Goal: Task Accomplishment & Management: Use online tool/utility

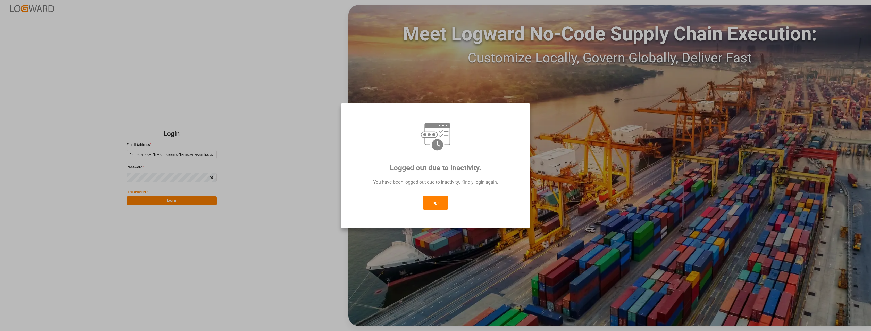
click at [429, 200] on button "Login" at bounding box center [436, 203] width 26 height 14
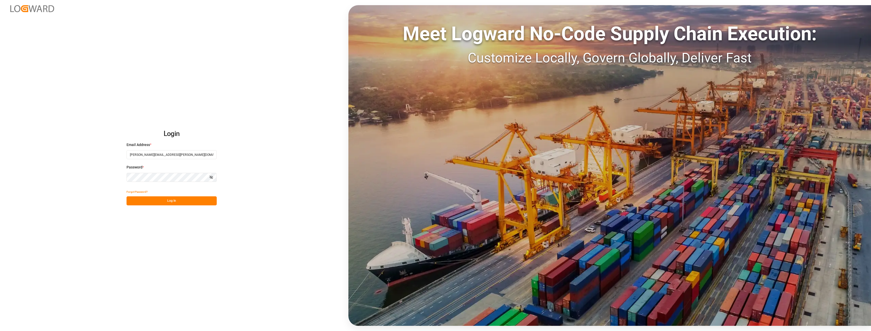
click at [172, 200] on button "Log In" at bounding box center [172, 200] width 90 height 9
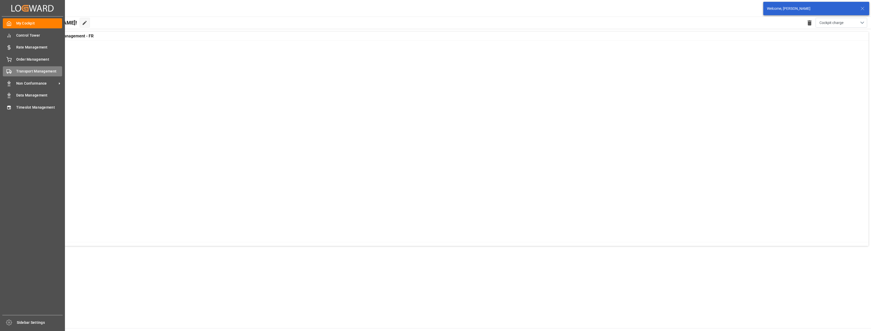
click at [26, 68] on div "Transport Management Transport Management" at bounding box center [32, 71] width 59 height 10
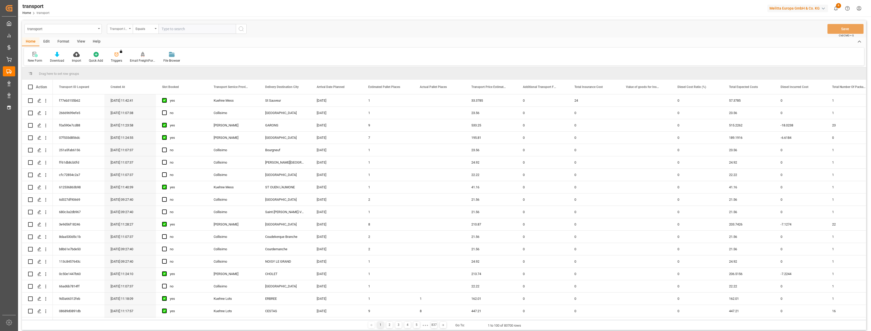
click at [130, 29] on div "Transport ID Logward" at bounding box center [120, 29] width 26 height 10
click at [120, 37] on input "text" at bounding box center [145, 41] width 73 height 8
click at [116, 41] on input "text" at bounding box center [145, 41] width 73 height 8
type input "loadin"
click at [115, 63] on div "Loading Date Actual" at bounding box center [145, 63] width 77 height 11
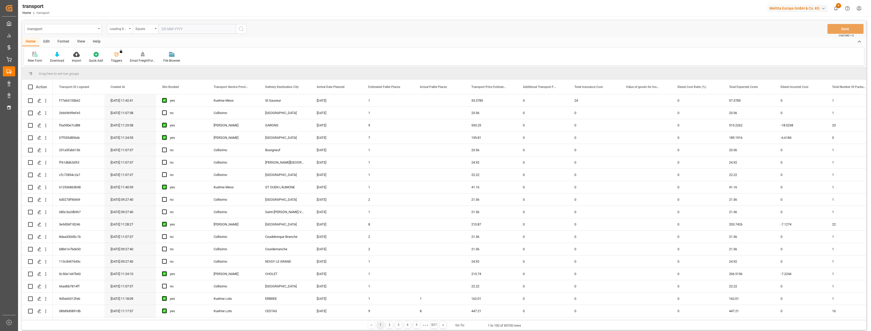
click at [174, 29] on input "text" at bounding box center [196, 29] width 77 height 10
click at [184, 29] on input "text" at bounding box center [196, 29] width 77 height 10
click at [205, 61] on span "5" at bounding box center [206, 60] width 2 height 4
type input "[DATE]"
click at [246, 31] on button "search button" at bounding box center [241, 29] width 11 height 10
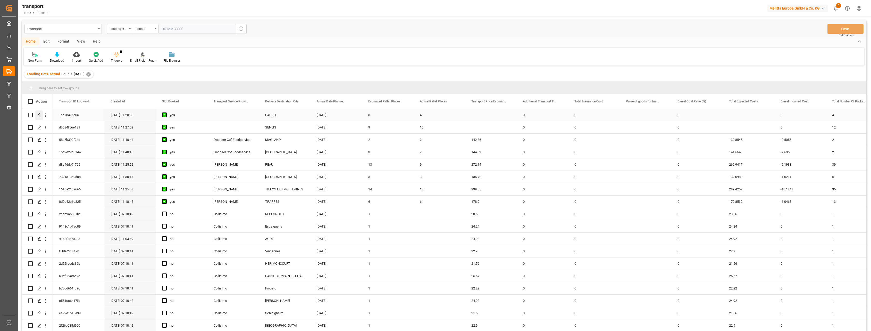
click at [39, 115] on icon "Press SPACE to select this row." at bounding box center [39, 115] width 4 height 4
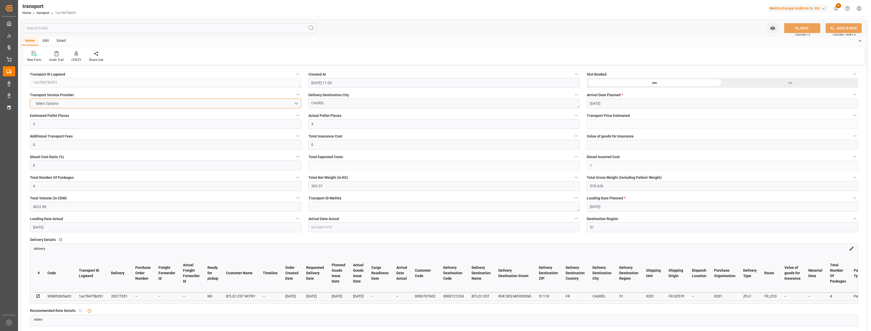
click at [120, 107] on button "Select Options" at bounding box center [165, 103] width 271 height 10
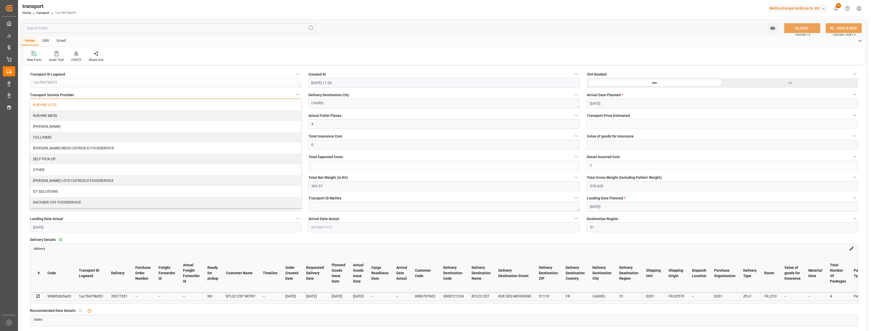
click at [114, 109] on div "KUEHNE LOTS" at bounding box center [165, 104] width 271 height 11
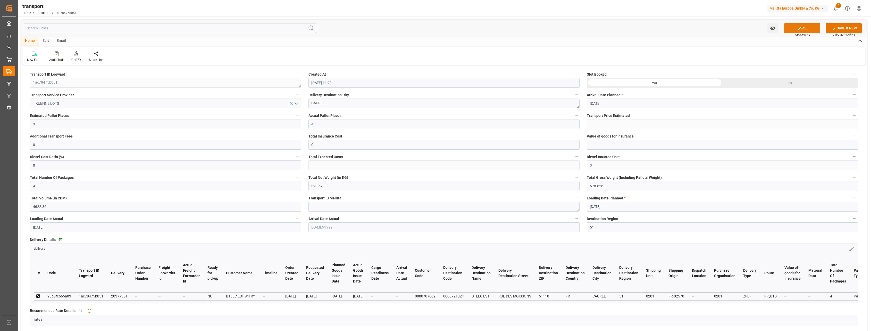
click at [803, 28] on button "SAVE" at bounding box center [802, 28] width 36 height 10
type input "128.08"
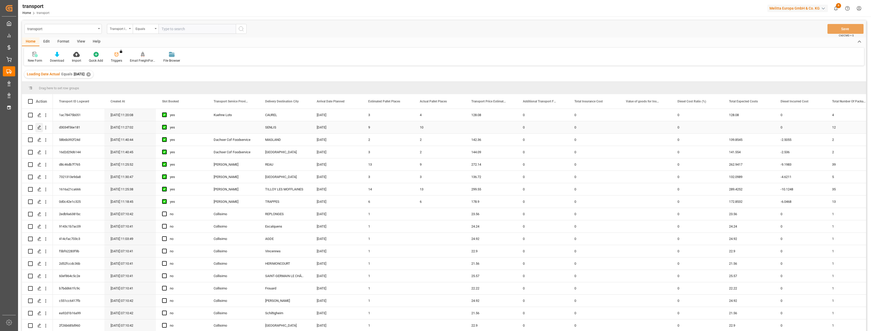
click at [38, 125] on div "Press SPACE to select this row." at bounding box center [39, 128] width 8 height 10
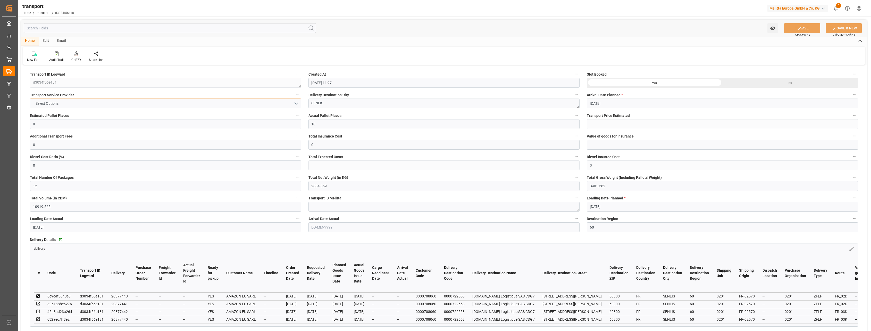
click at [157, 104] on button "Select Options" at bounding box center [165, 103] width 271 height 10
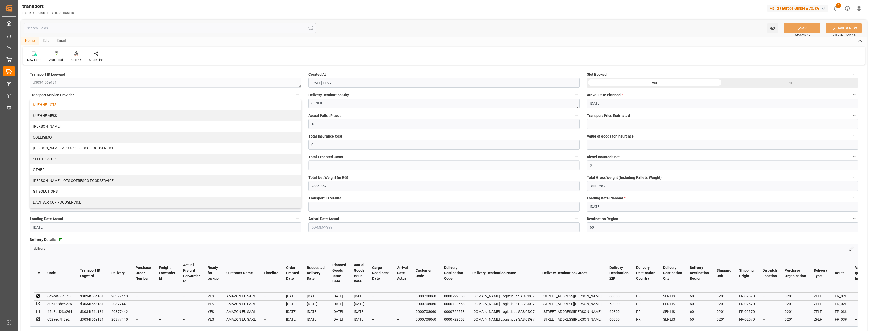
drag, startPoint x: 149, startPoint y: 116, endPoint x: 153, endPoint y: 107, distance: 9.3
click at [153, 107] on div "KUEHNE LOTS KUEHNE MESS DELISLE COLLISIMO KUEHNE MESS COFRESCO FOODSERVICE SELF…" at bounding box center [165, 153] width 271 height 108
click at [206, 105] on div "KUEHNE LOTS" at bounding box center [165, 104] width 271 height 11
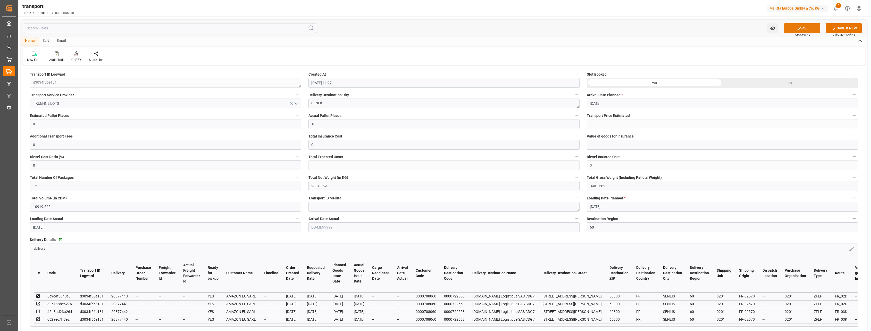
click at [796, 30] on icon at bounding box center [797, 28] width 5 height 5
type input "241.55"
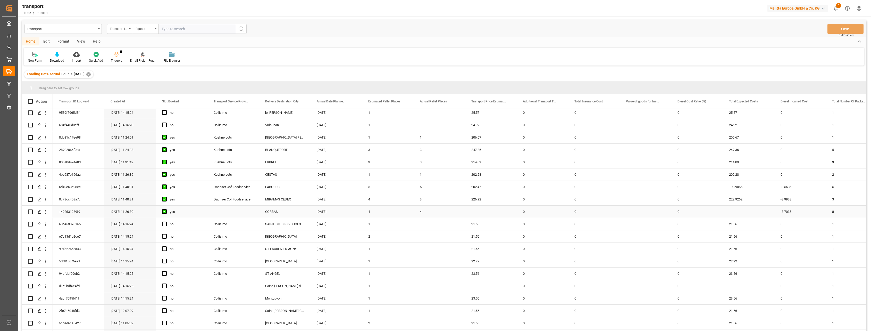
scroll to position [483, 0]
click at [40, 200] on polygon "Press SPACE to select this row." at bounding box center [39, 200] width 3 height 3
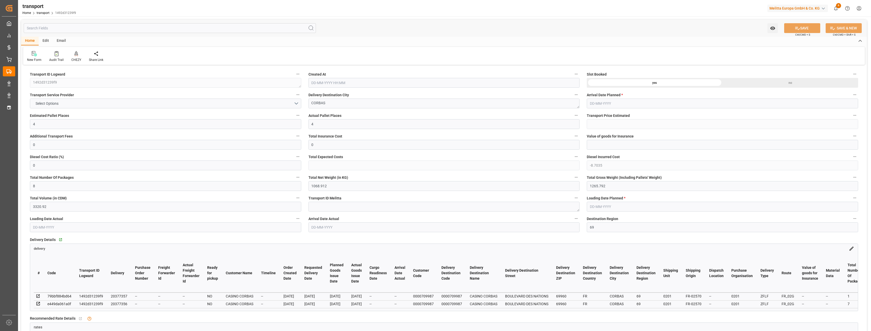
type input "02-09-2025 11:26"
type input "[DATE]"
click at [138, 102] on button "Select Options" at bounding box center [165, 103] width 271 height 10
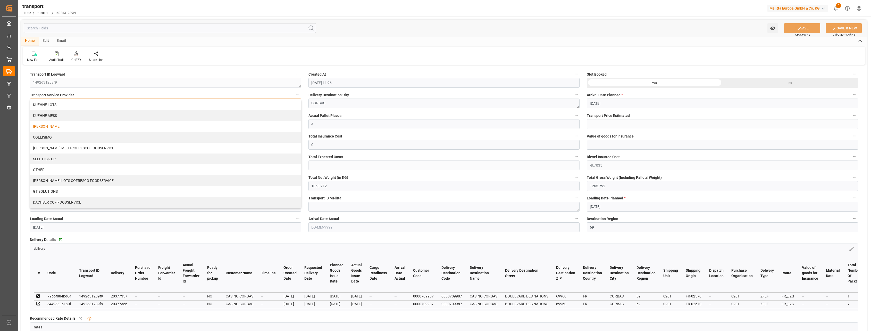
click at [127, 125] on div "DELISLE" at bounding box center [165, 126] width 271 height 11
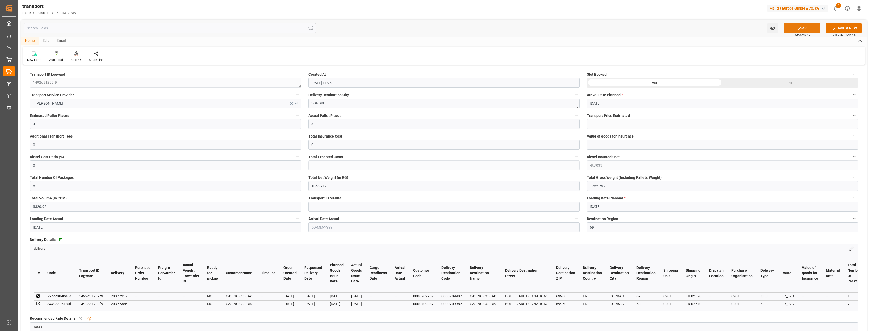
click at [804, 30] on button "SAVE" at bounding box center [802, 28] width 36 height 10
type input "257.5"
type input "248.7965"
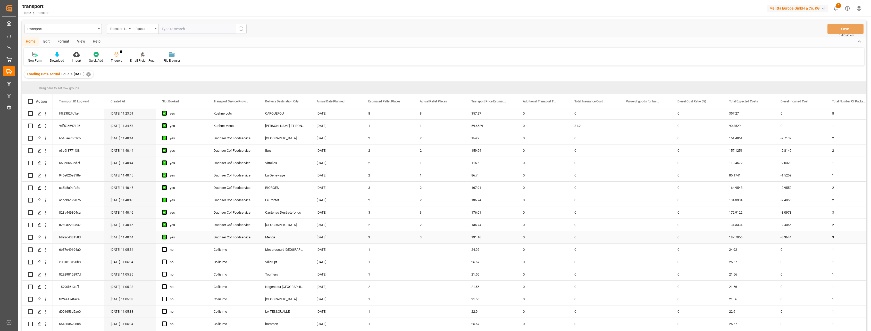
scroll to position [978, 0]
click at [227, 69] on div "Loading Date Actual Equals 2025-09-05 ✕" at bounding box center [444, 74] width 844 height 14
click at [256, 59] on div "New Form Download Import Quick Add Triggers You do not have permission for Trig…" at bounding box center [444, 57] width 840 height 18
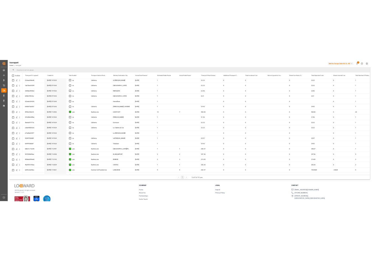
scroll to position [334, 0]
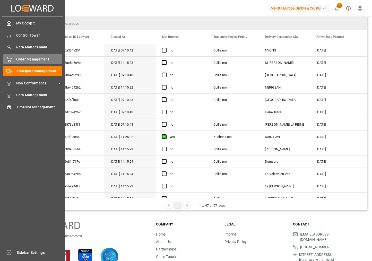
click at [21, 60] on span "Order Management" at bounding box center [39, 59] width 46 height 5
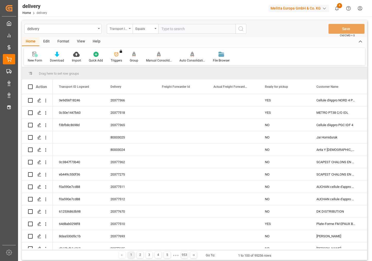
click at [126, 29] on div "Transport ID Logward" at bounding box center [119, 28] width 18 height 6
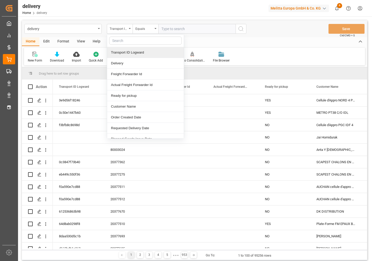
click at [121, 40] on input "text" at bounding box center [145, 41] width 73 height 8
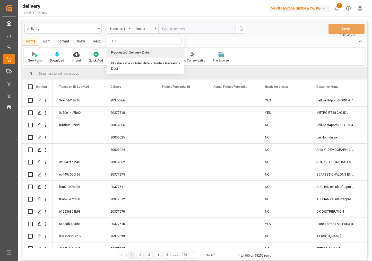
type input "requ"
click at [118, 56] on div "Requested Delivery Date" at bounding box center [145, 52] width 77 height 11
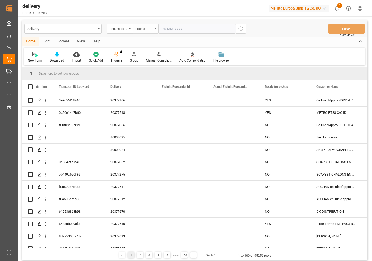
click at [155, 28] on icon "open menu" at bounding box center [156, 28] width 2 height 1
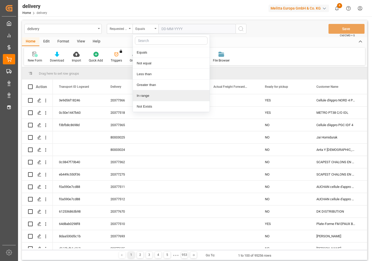
click at [149, 97] on div "In range" at bounding box center [171, 95] width 77 height 11
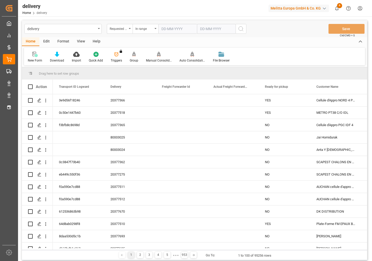
click at [178, 22] on div "delivery Requested Delivery Date In range Save Ctrl/CMD + S" at bounding box center [195, 28] width 346 height 17
click at [178, 26] on input "text" at bounding box center [177, 29] width 39 height 10
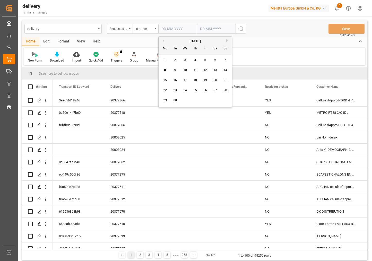
click at [163, 41] on button "Previous Month" at bounding box center [162, 40] width 3 height 3
click at [205, 59] on span "1" at bounding box center [206, 60] width 2 height 4
type input "01-08-2025"
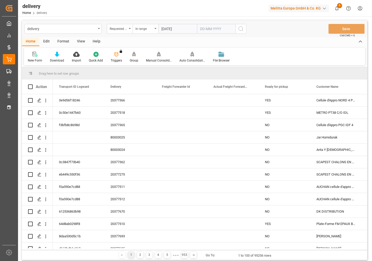
click at [226, 28] on input "text" at bounding box center [216, 29] width 39 height 10
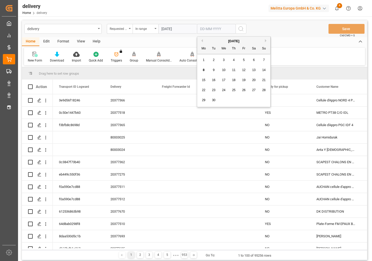
click at [203, 39] on button "Previous Month" at bounding box center [201, 40] width 3 height 3
click at [263, 97] on div "31" at bounding box center [264, 100] width 6 height 6
type input "31-08-2025"
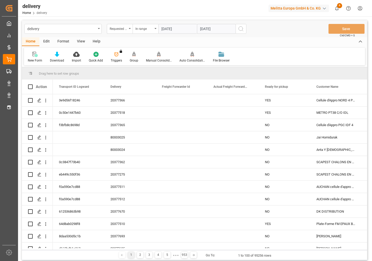
click at [243, 29] on circle "search button" at bounding box center [241, 29] width 4 height 4
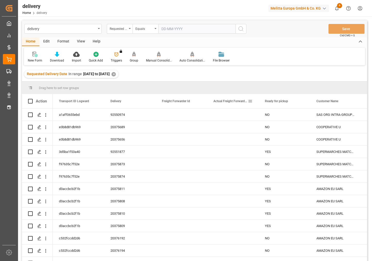
click at [250, 103] on span at bounding box center [250, 101] width 5 height 5
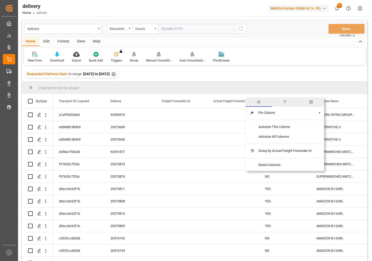
click at [283, 100] on span "filter" at bounding box center [285, 102] width 5 height 5
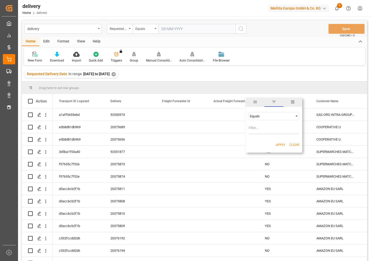
click at [261, 116] on div "Equals" at bounding box center [271, 116] width 43 height 4
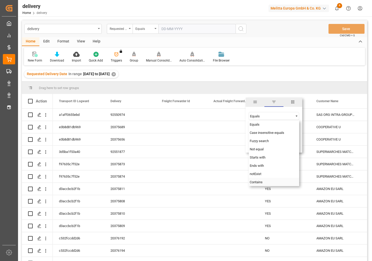
click at [253, 180] on span "Contains" at bounding box center [256, 182] width 13 height 4
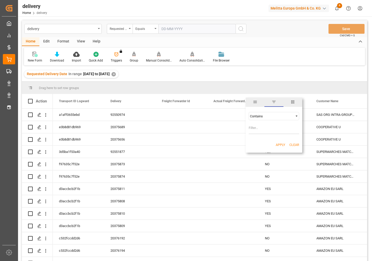
click at [258, 129] on input "Filter Value" at bounding box center [274, 129] width 51 height 10
type input "DACH"
click at [280, 146] on button "Apply" at bounding box center [281, 144] width 10 height 5
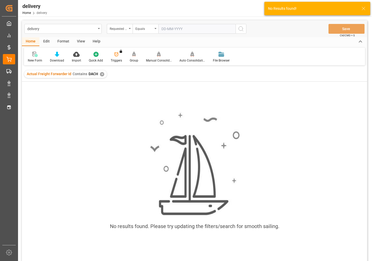
click at [102, 73] on div "✕" at bounding box center [102, 74] width 4 height 4
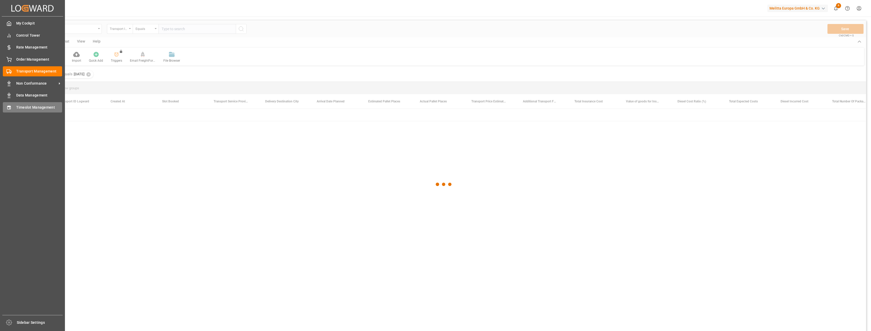
click at [13, 109] on div "Timeslot Management Timeslot Management" at bounding box center [32, 107] width 59 height 10
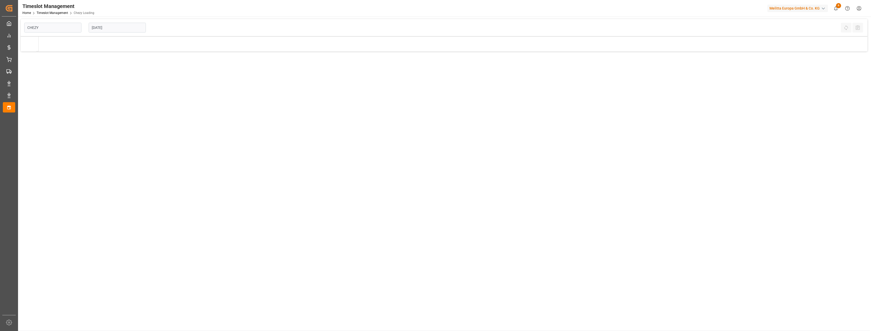
type input "Chezy Loading"
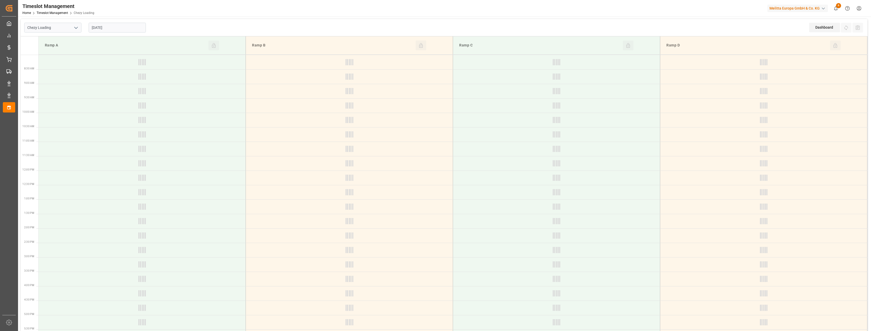
click at [78, 29] on icon "open menu" at bounding box center [76, 28] width 6 height 6
click at [78, 29] on icon "close menu" at bounding box center [76, 28] width 6 height 6
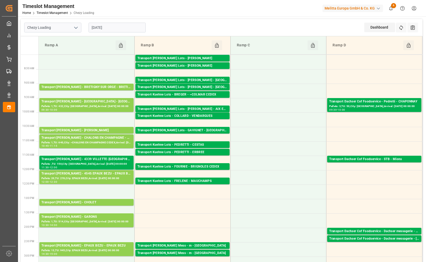
click at [128, 26] on input "[DATE]" at bounding box center [117, 28] width 57 height 10
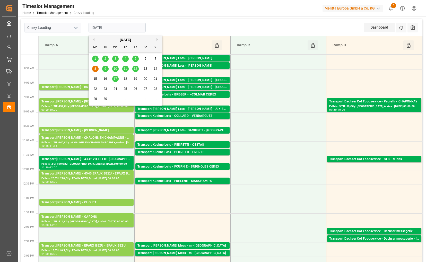
click at [136, 58] on span "5" at bounding box center [136, 59] width 2 height 4
type input "[DATE]"
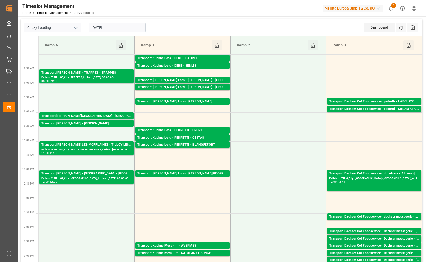
click at [77, 29] on icon "open menu" at bounding box center [76, 28] width 6 height 6
click at [63, 46] on div "Chezy Unloading" at bounding box center [52, 51] width 57 height 12
type input "Chezy Unloading"
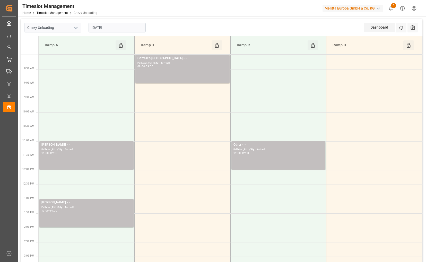
click at [118, 29] on input "[DATE]" at bounding box center [117, 28] width 57 height 10
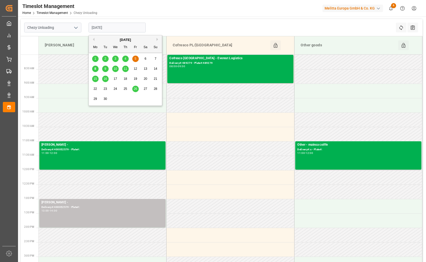
click at [105, 70] on span "9" at bounding box center [106, 69] width 2 height 4
type input "[DATE]"
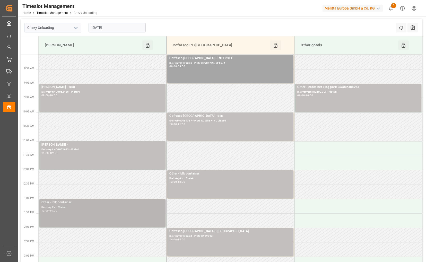
click at [96, 208] on div "Delivery#:x - Plate#:" at bounding box center [102, 207] width 122 height 4
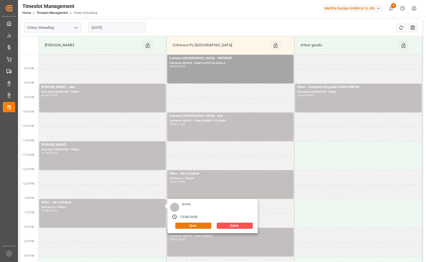
click at [190, 224] on button "Open" at bounding box center [193, 226] width 36 height 6
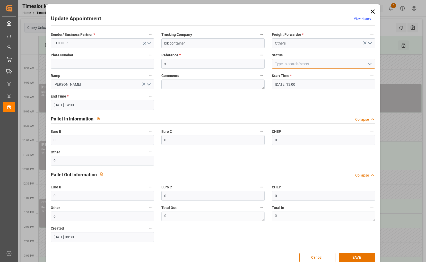
click at [325, 65] on input at bounding box center [324, 64] width 104 height 10
click at [369, 64] on icon "open menu" at bounding box center [370, 64] width 6 height 6
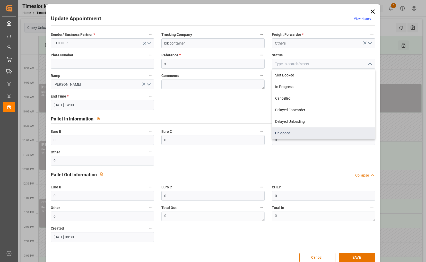
click at [322, 134] on div "Unloaded" at bounding box center [323, 134] width 103 height 12
type input "Unloaded"
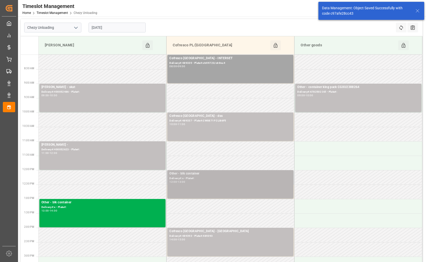
click at [225, 183] on div "12:00 - 13:00" at bounding box center [231, 182] width 122 height 3
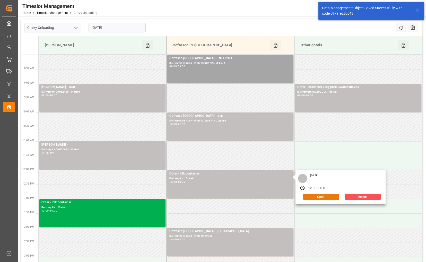
click at [317, 196] on button "Open" at bounding box center [322, 197] width 36 height 6
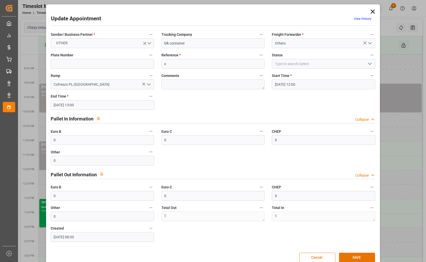
click at [370, 62] on icon "open menu" at bounding box center [370, 64] width 6 height 6
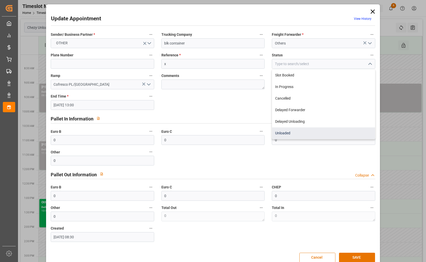
click at [338, 133] on div "Unloaded" at bounding box center [323, 134] width 103 height 12
type input "Unloaded"
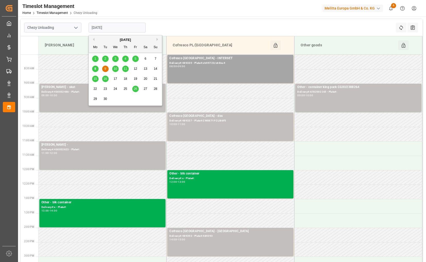
click at [121, 26] on input "[DATE]" at bounding box center [117, 28] width 57 height 10
click at [114, 68] on span "10" at bounding box center [115, 69] width 3 height 4
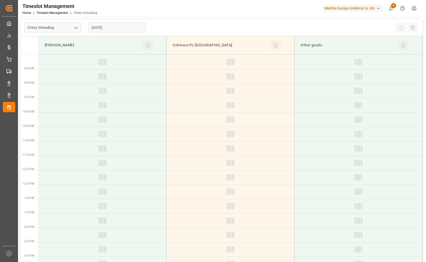
type input "[DATE]"
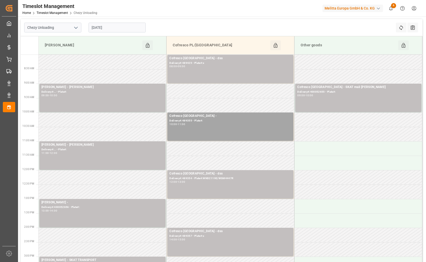
click at [74, 28] on icon "open menu" at bounding box center [76, 28] width 6 height 6
click at [65, 37] on div "Chezy Loading" at bounding box center [52, 39] width 57 height 12
type input "Chezy Loading"
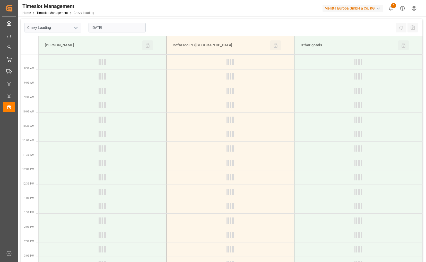
click at [115, 29] on input "[DATE]" at bounding box center [117, 28] width 57 height 10
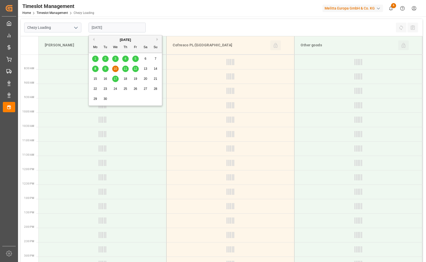
click at [106, 69] on div "9" at bounding box center [105, 69] width 6 height 6
type input "[DATE]"
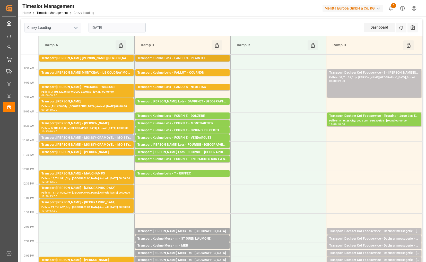
click at [206, 60] on div "Transport Kuehne Lots - LANDOIS - PLAINTEL" at bounding box center [183, 58] width 90 height 5
click at [201, 73] on div "Transport Kuehne Lots - PALLUT - COURNON" at bounding box center [183, 72] width 90 height 5
click at [194, 86] on div "Transport Kuehne Lots - LANDOIS - NEULLIAC" at bounding box center [183, 87] width 90 height 5
click at [112, 57] on div "Transport [PERSON_NAME] [PERSON_NAME] [PERSON_NAME]" at bounding box center [86, 58] width 90 height 5
click at [108, 71] on div "Transport [PERSON_NAME] MONTCEAU - LE COUDRAY MONTCEAU" at bounding box center [86, 72] width 90 height 5
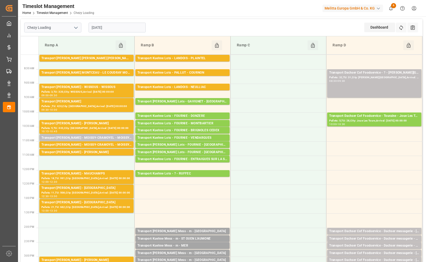
click at [107, 88] on div "Transport [PERSON_NAME] - WISSOUS - WISSOUS" at bounding box center [86, 87] width 90 height 5
click at [102, 105] on div "Pallets: ,TU: 420,City: [GEOGRAPHIC_DATA],Arrival: [DATE] 00:00:00" at bounding box center [86, 106] width 90 height 4
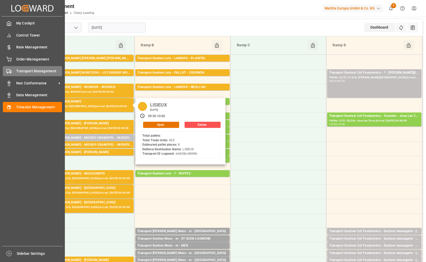
click at [33, 68] on div "Transport Management Transport Management" at bounding box center [32, 71] width 59 height 10
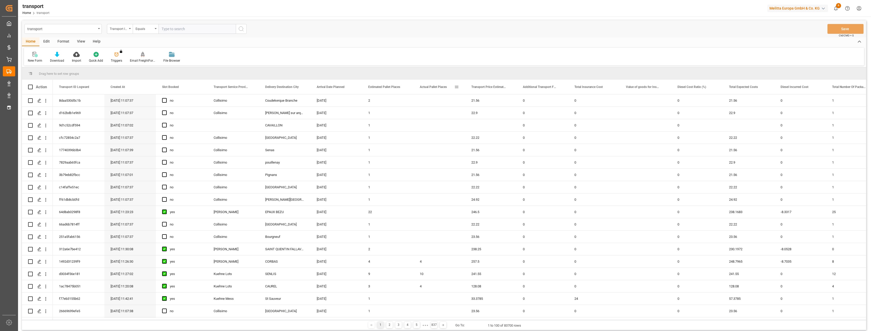
click at [433, 88] on span "Actual Pallet Places" at bounding box center [433, 87] width 27 height 4
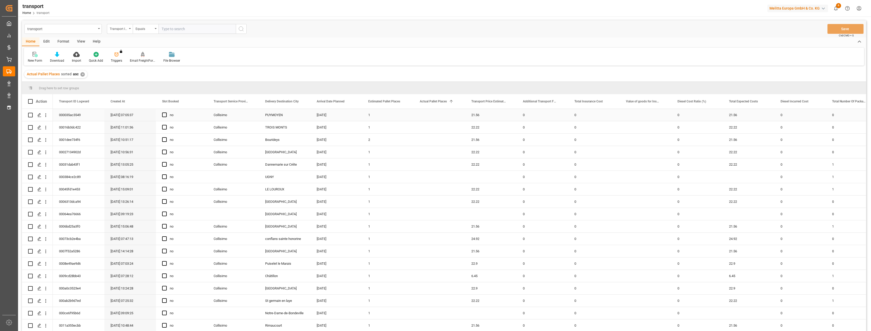
click at [417, 110] on div "Press SPACE to select this row." at bounding box center [440, 115] width 52 height 12
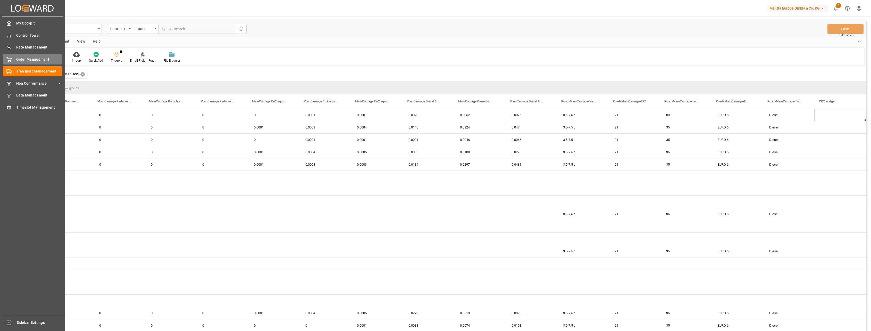
click at [15, 59] on div "Order Management Order Management" at bounding box center [32, 59] width 59 height 10
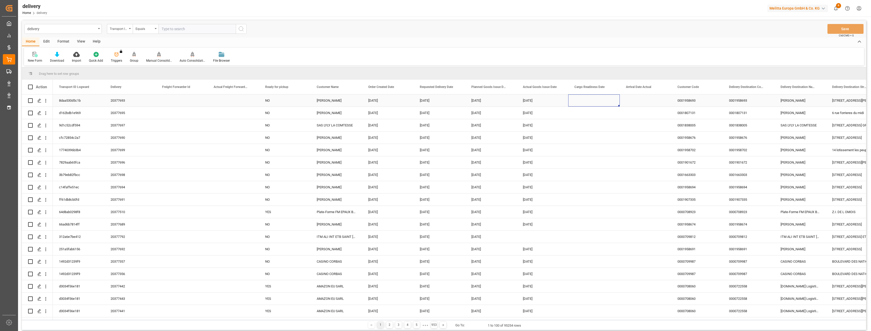
click at [581, 102] on div "Press SPACE to select this row." at bounding box center [594, 100] width 52 height 12
